Goal: Transaction & Acquisition: Purchase product/service

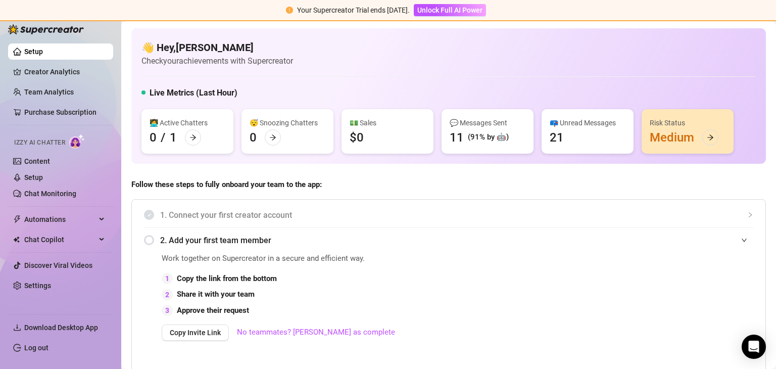
click at [423, 201] on div "1. Connect your first creator account 2. Add your first team member Work togeth…" at bounding box center [448, 298] width 635 height 199
click at [709, 137] on icon "arrow-right" at bounding box center [710, 137] width 7 height 7
click at [194, 135] on icon "arrow-right" at bounding box center [193, 137] width 7 height 7
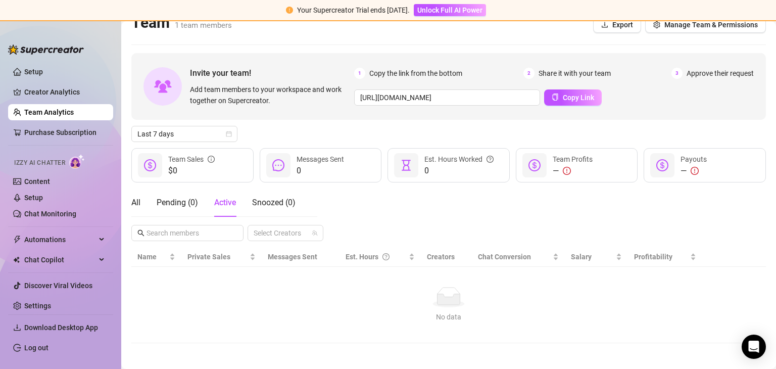
scroll to position [16, 0]
click at [57, 92] on link "Creator Analytics" at bounding box center [64, 92] width 81 height 16
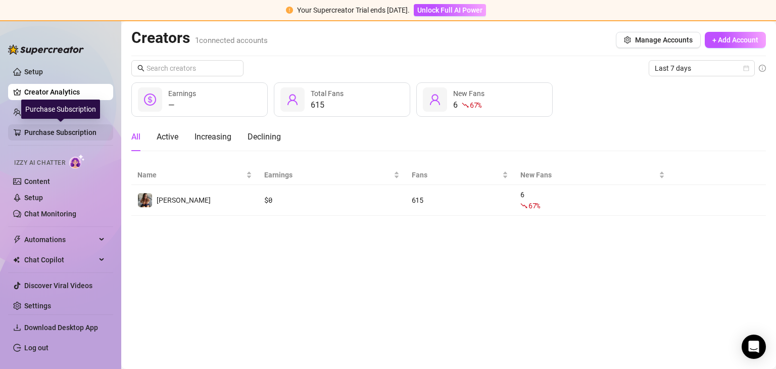
click at [63, 131] on link "Purchase Subscription" at bounding box center [64, 132] width 81 height 16
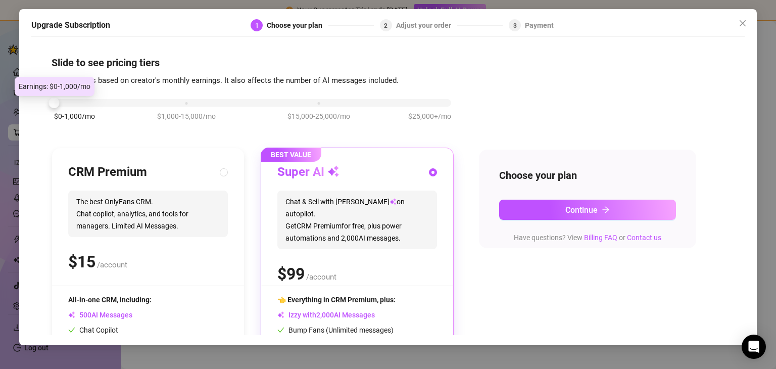
drag, startPoint x: 185, startPoint y: 102, endPoint x: 74, endPoint y: 103, distance: 110.7
click at [74, 103] on div "$0-1,000/mo $1,000-15,000/mo $15,000-25,000/mo $25,000+/mo" at bounding box center [252, 100] width 397 height 6
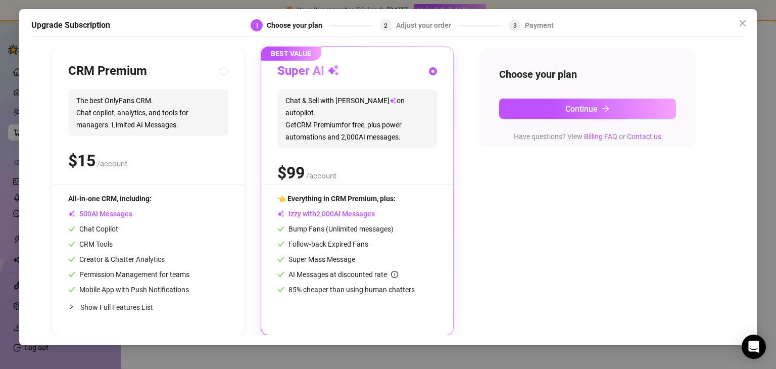
scroll to position [101, 0]
click at [743, 21] on icon "close" at bounding box center [743, 23] width 8 height 8
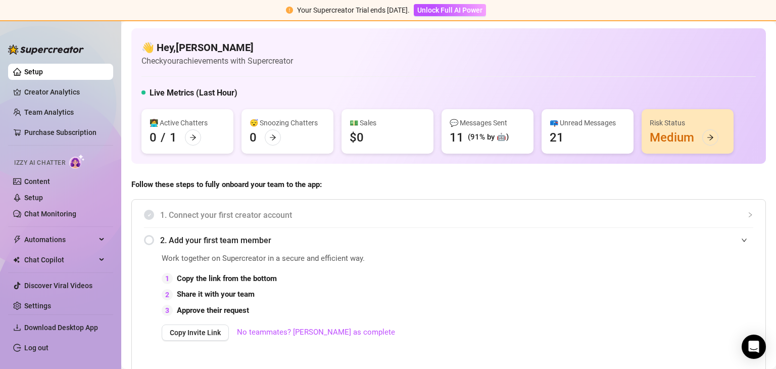
click at [742, 236] on div at bounding box center [748, 240] width 12 height 11
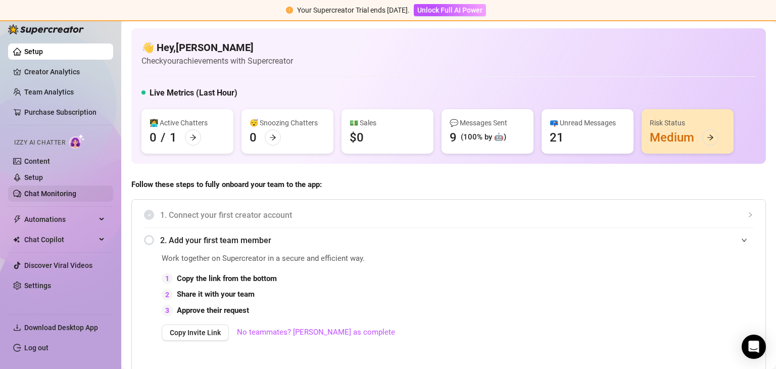
click at [46, 190] on link "Chat Monitoring" at bounding box center [50, 194] width 52 height 8
